Goal: Task Accomplishment & Management: Manage account settings

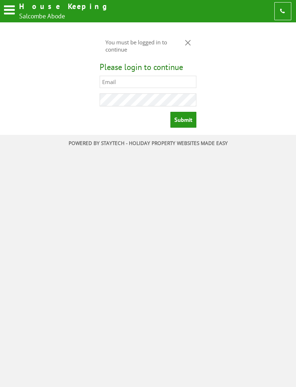
type input "cleanbee31@yahoo.com"
click at [183, 123] on input "Submit" at bounding box center [183, 120] width 26 height 16
click at [185, 118] on input "Submit" at bounding box center [183, 120] width 26 height 16
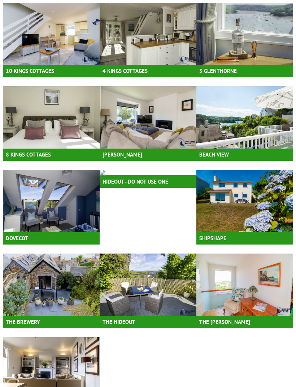
scroll to position [709, 0]
click at [250, 86] on img at bounding box center [244, 117] width 97 height 62
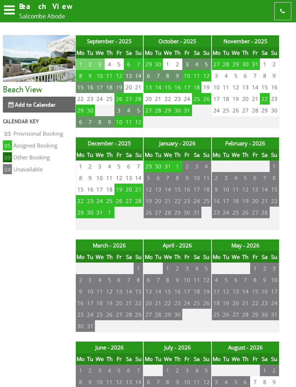
click at [98, 64] on td "3" at bounding box center [100, 64] width 10 height 12
